Goal: Task Accomplishment & Management: Manage account settings

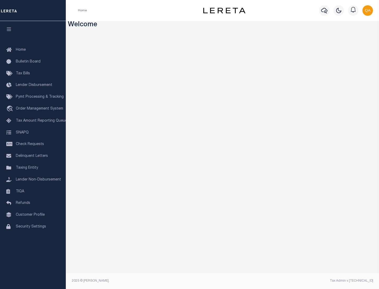
click at [33, 144] on span "Check Requests" at bounding box center [30, 144] width 28 height 4
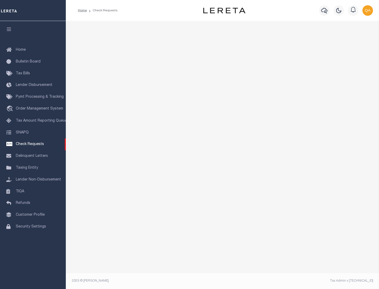
select select "50"
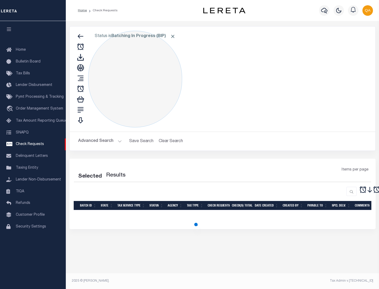
select select "50"
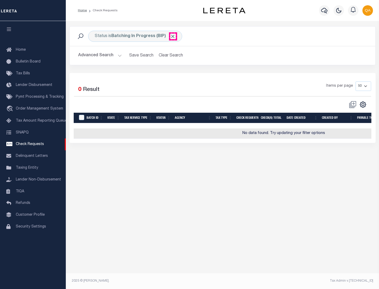
click at [173, 36] on span "Click to Remove" at bounding box center [173, 37] width 6 height 6
